Goal: Find specific page/section: Find specific page/section

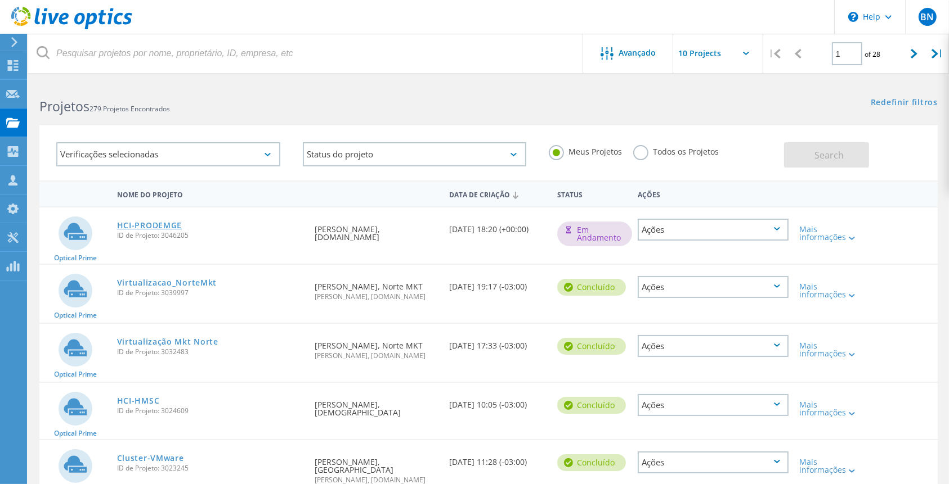
click at [168, 225] on link "HCI-PRODEMGE" at bounding box center [149, 226] width 65 height 8
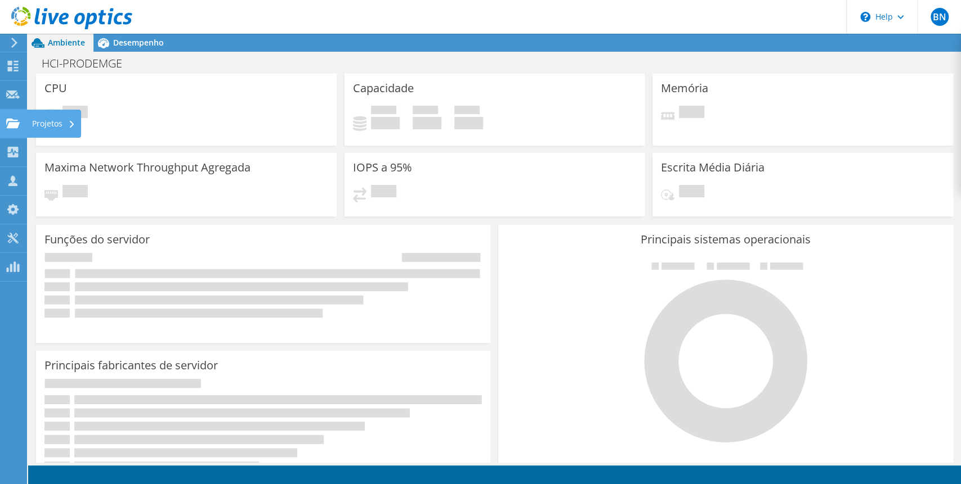
click at [12, 131] on div at bounding box center [13, 125] width 14 height 12
